Goal: Task Accomplishment & Management: Use online tool/utility

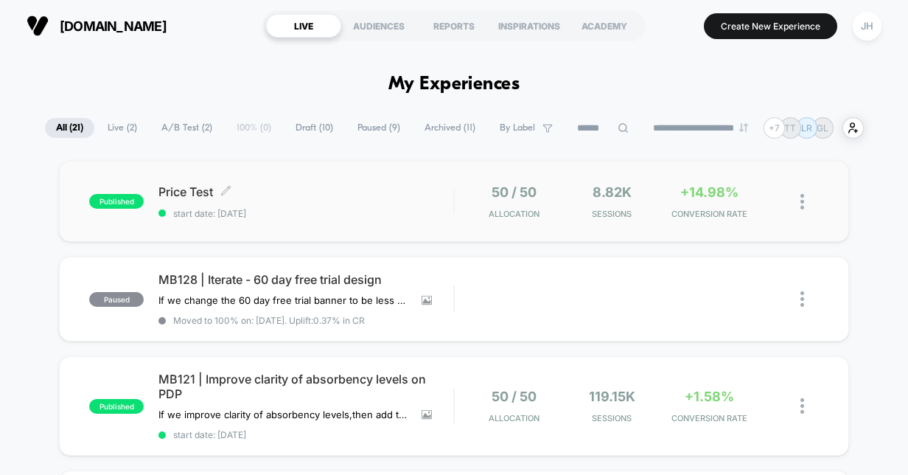
click at [301, 194] on span "Price Test Click to edit experience details" at bounding box center [305, 191] width 295 height 15
click at [114, 129] on span "Live ( 2 )" at bounding box center [123, 128] width 52 height 20
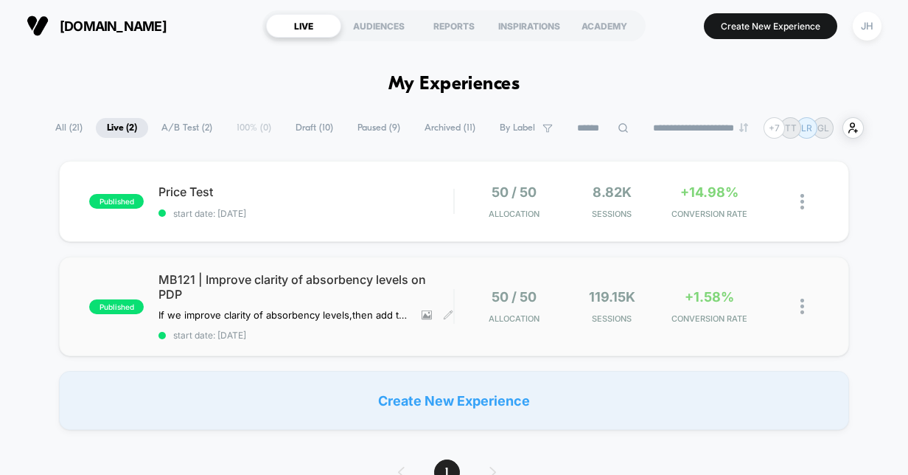
click at [417, 279] on span "MB121 | Improve clarity of absorbency levels on PDP" at bounding box center [305, 286] width 295 height 29
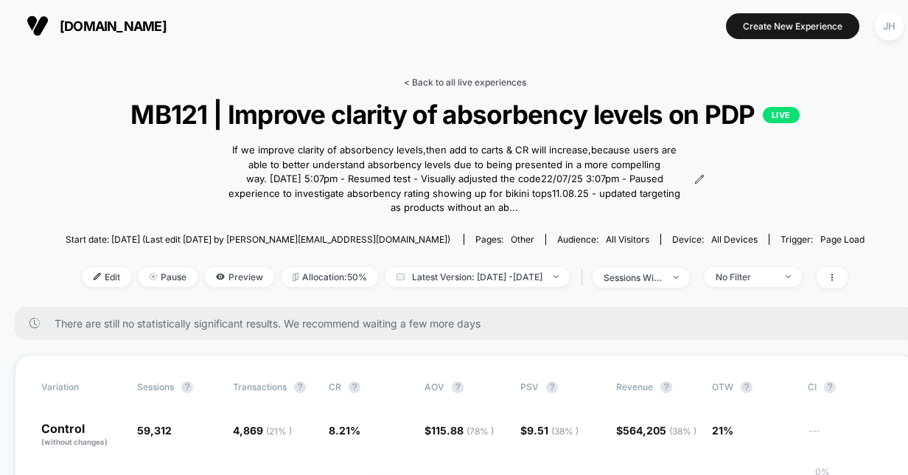
click at [455, 80] on link "< Back to all live experiences" at bounding box center [465, 82] width 122 height 11
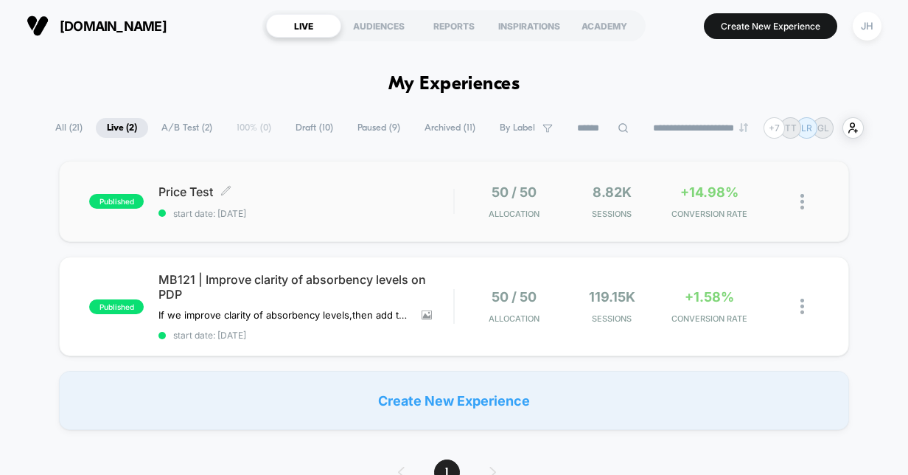
click at [307, 195] on span "Price Test Click to edit experience details" at bounding box center [305, 191] width 295 height 15
